Goal: Task Accomplishment & Management: Manage account settings

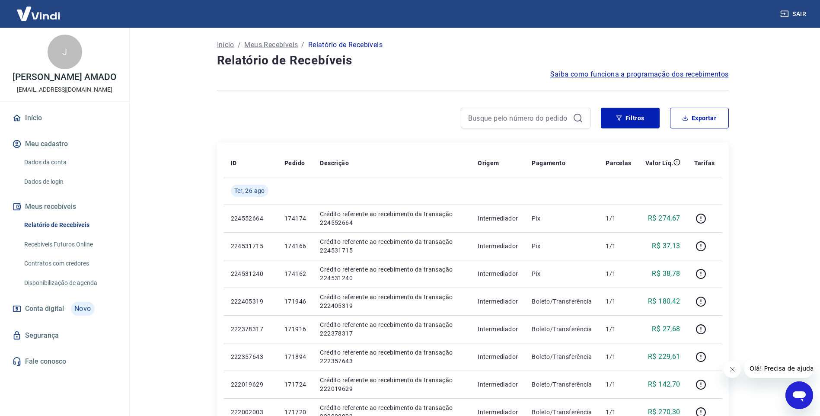
click at [35, 115] on link "Início" at bounding box center [64, 118] width 109 height 19
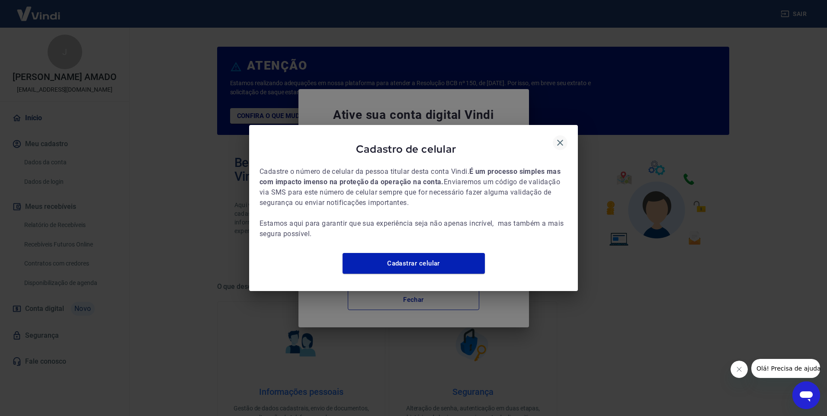
click at [562, 140] on icon "button" at bounding box center [560, 143] width 6 height 6
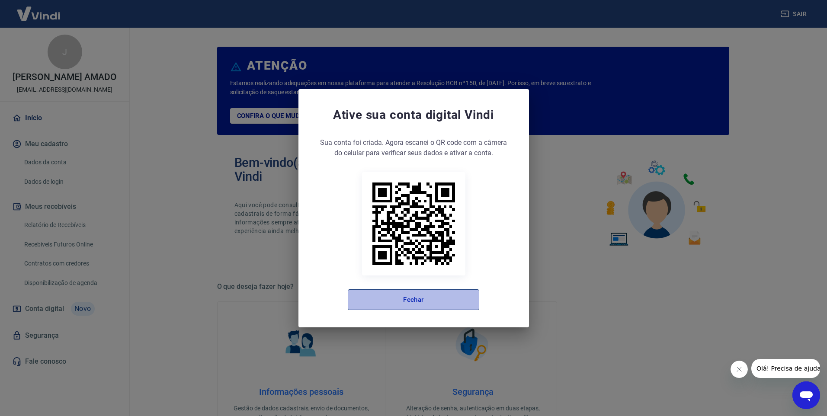
click at [452, 295] on button "Fechar" at bounding box center [413, 299] width 131 height 21
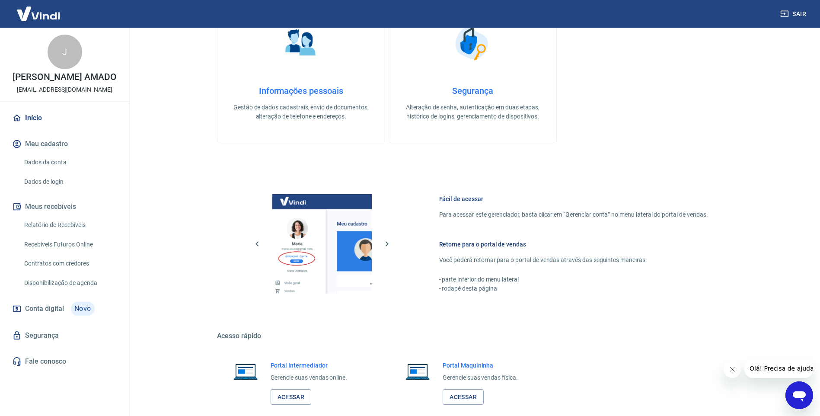
scroll to position [348, 0]
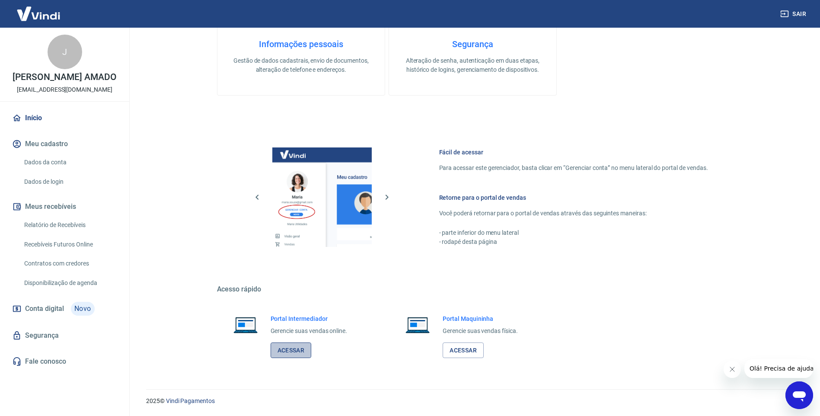
click at [285, 350] on link "Acessar" at bounding box center [291, 351] width 41 height 16
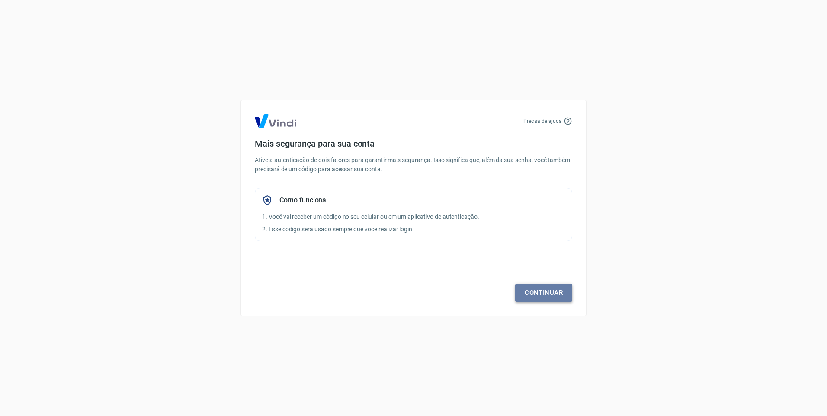
click at [533, 290] on link "Continuar" at bounding box center [543, 293] width 57 height 18
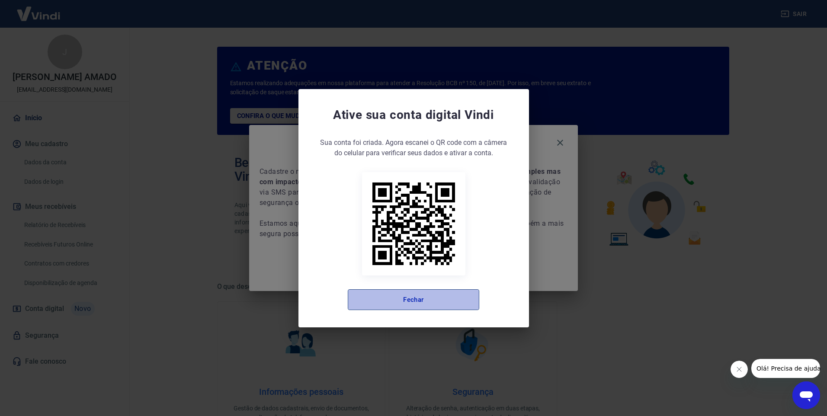
click at [437, 297] on button "Fechar" at bounding box center [413, 299] width 131 height 21
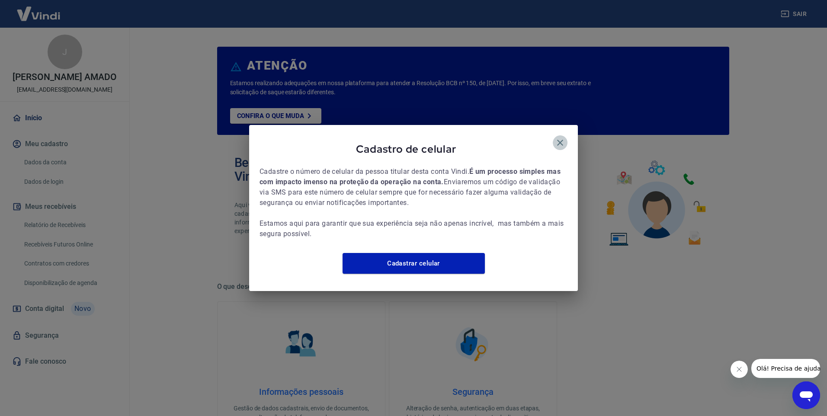
click at [561, 143] on button "button" at bounding box center [560, 142] width 15 height 15
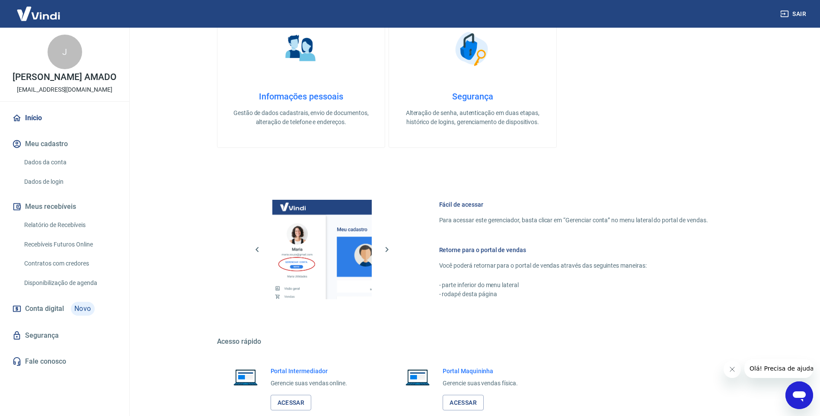
scroll to position [303, 0]
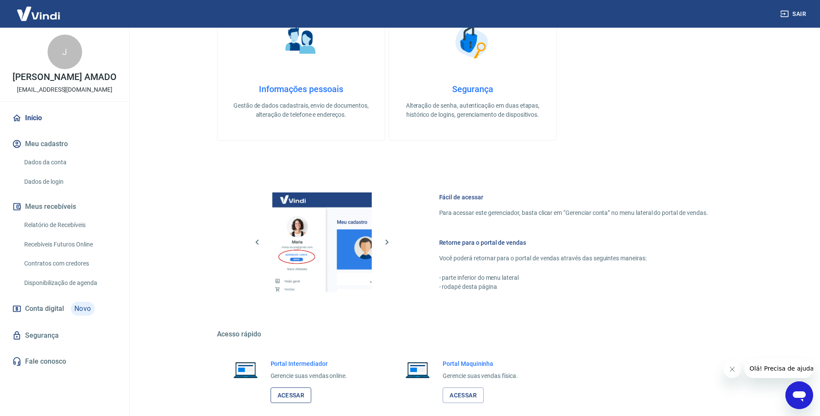
click at [298, 398] on link "Acessar" at bounding box center [291, 396] width 41 height 16
